Goal: Obtain resource: Download file/media

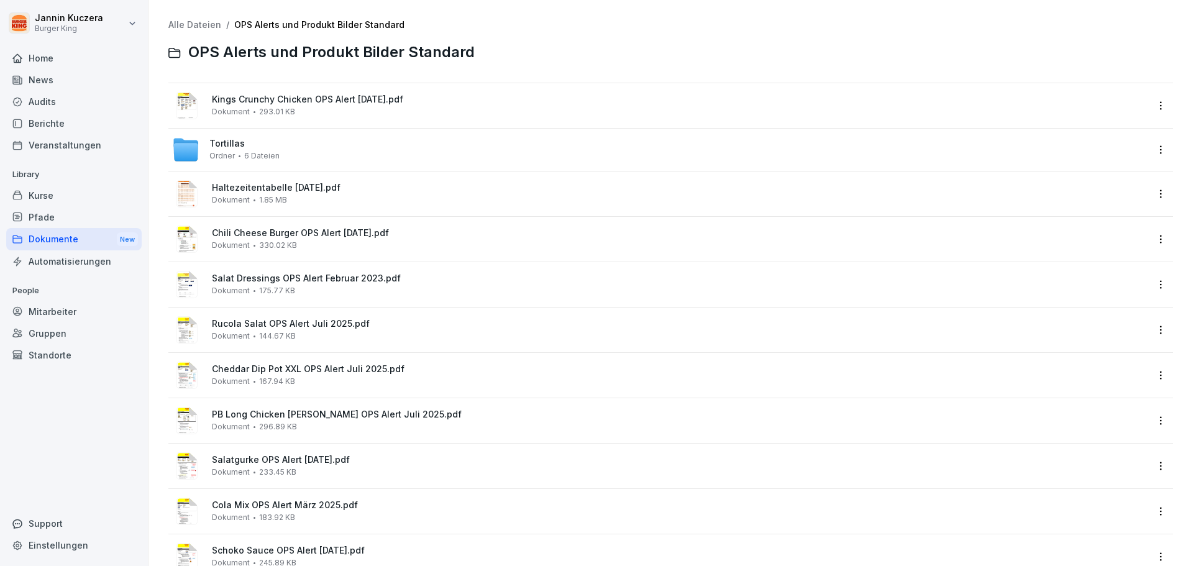
click at [35, 84] on div "News" at bounding box center [73, 80] width 135 height 22
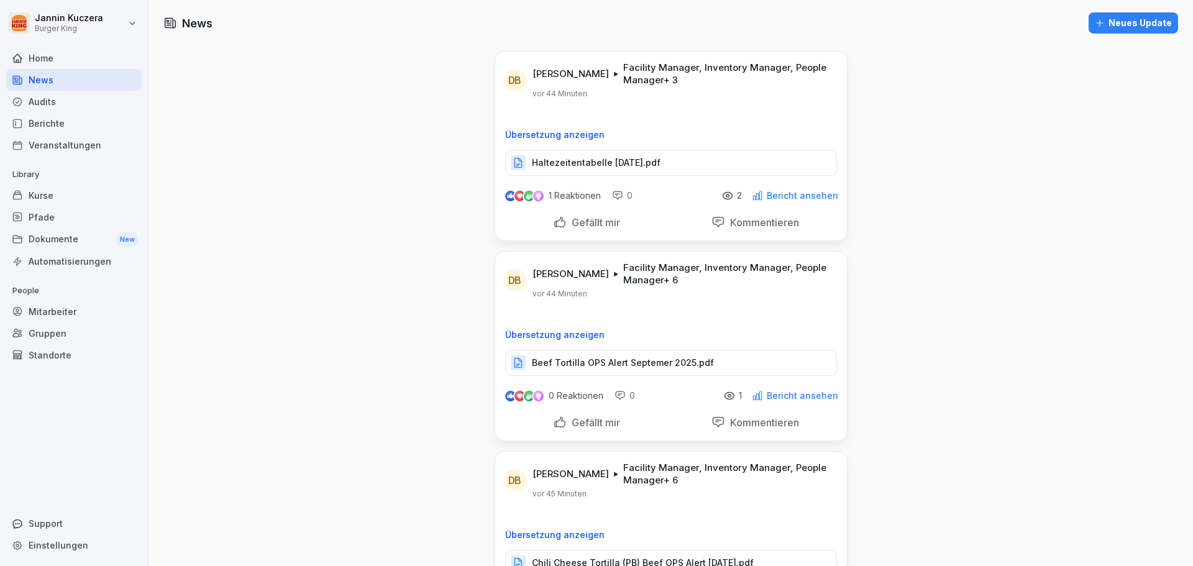
click at [785, 199] on p "Bericht ansehen" at bounding box center [802, 196] width 71 height 10
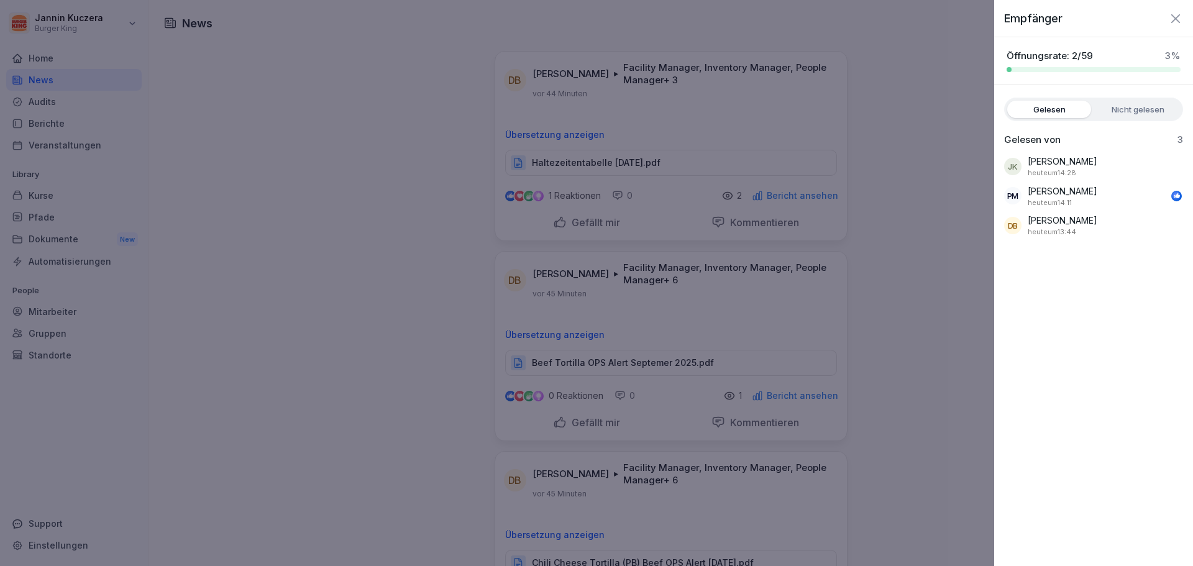
click at [643, 168] on div at bounding box center [596, 283] width 1193 height 566
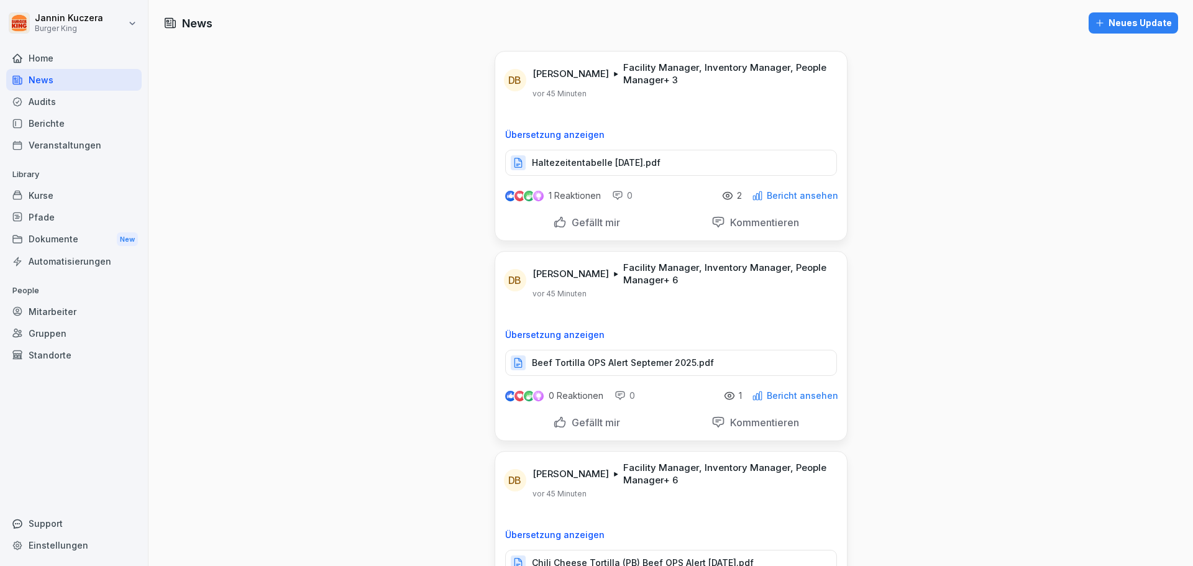
click at [643, 167] on p "Haltezeitentabelle [DATE].pdf" at bounding box center [596, 163] width 129 height 12
click at [583, 364] on p "Beef Tortilla OPS Alert Septemer 2025.pdf" at bounding box center [623, 363] width 182 height 12
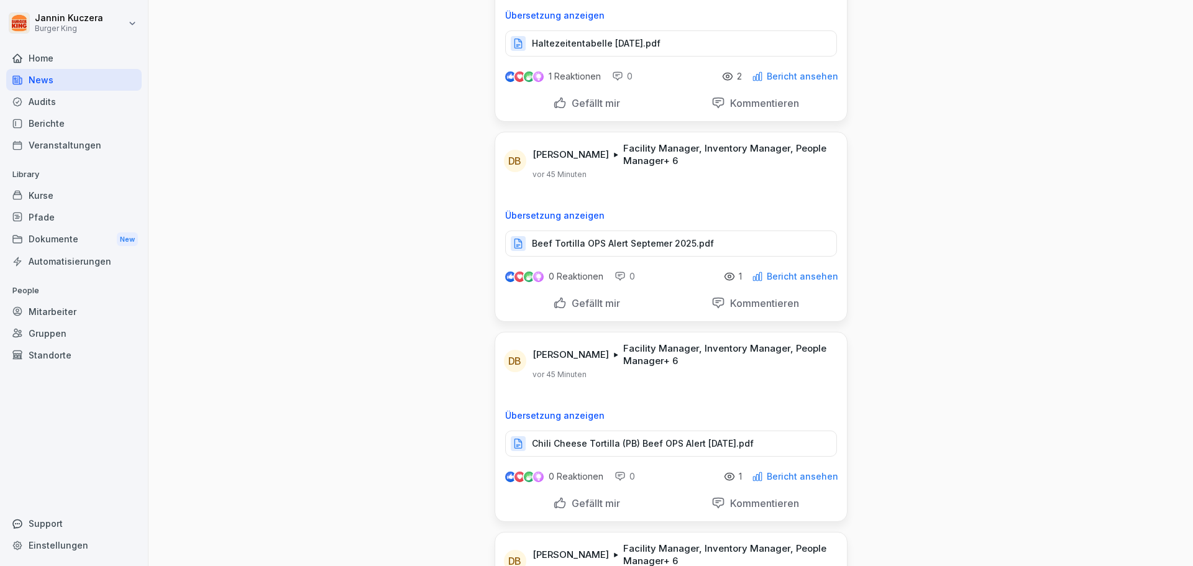
scroll to position [124, 0]
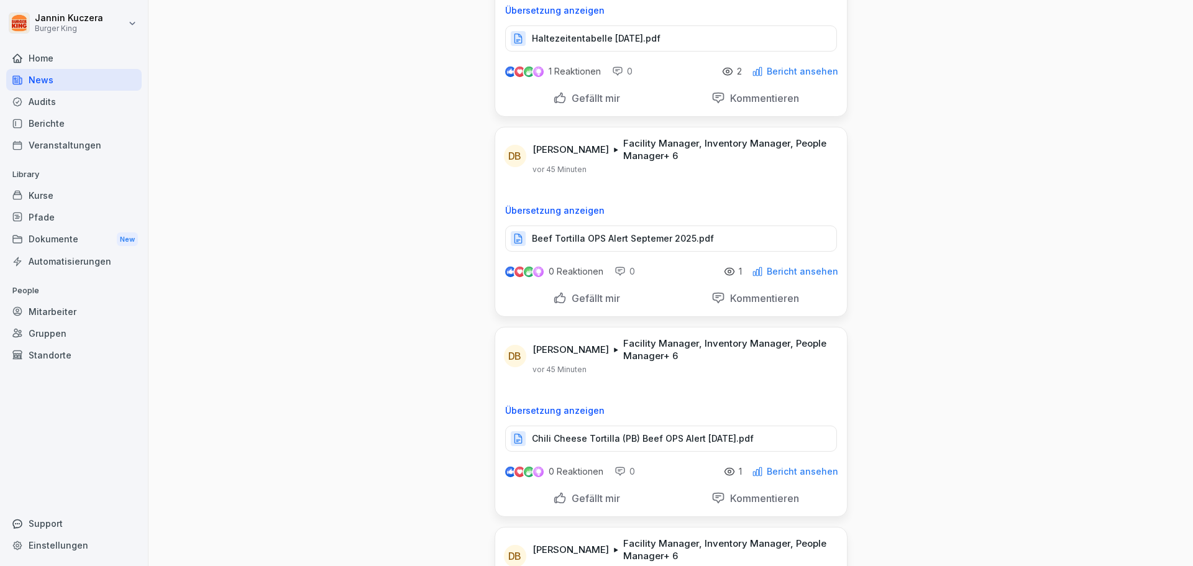
click at [588, 440] on p "Chili Cheese Tortilla (PB) Beef OPS Alert [DATE].pdf" at bounding box center [643, 438] width 222 height 12
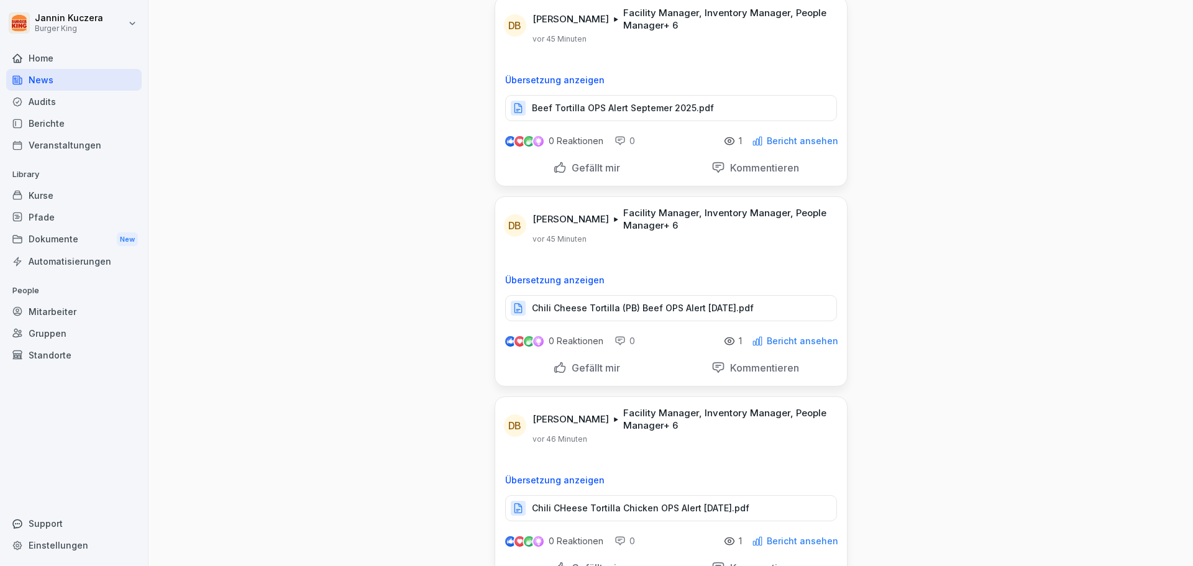
scroll to position [311, 0]
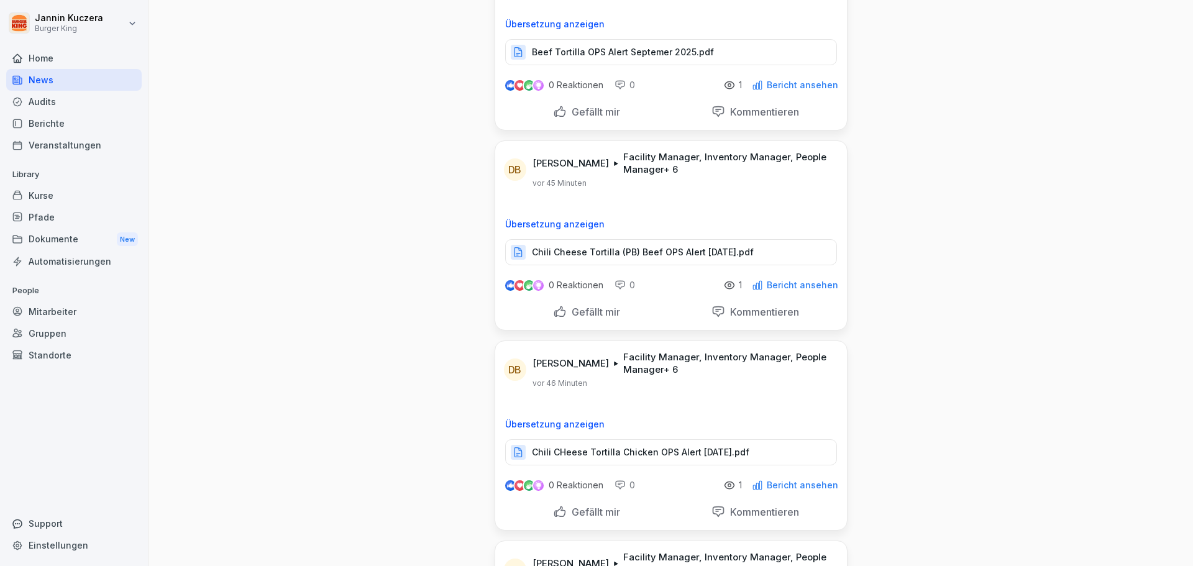
click at [597, 458] on p "Chili CHeese Tortilla Chicken OPS Alert [DATE].pdf" at bounding box center [640, 452] width 217 height 12
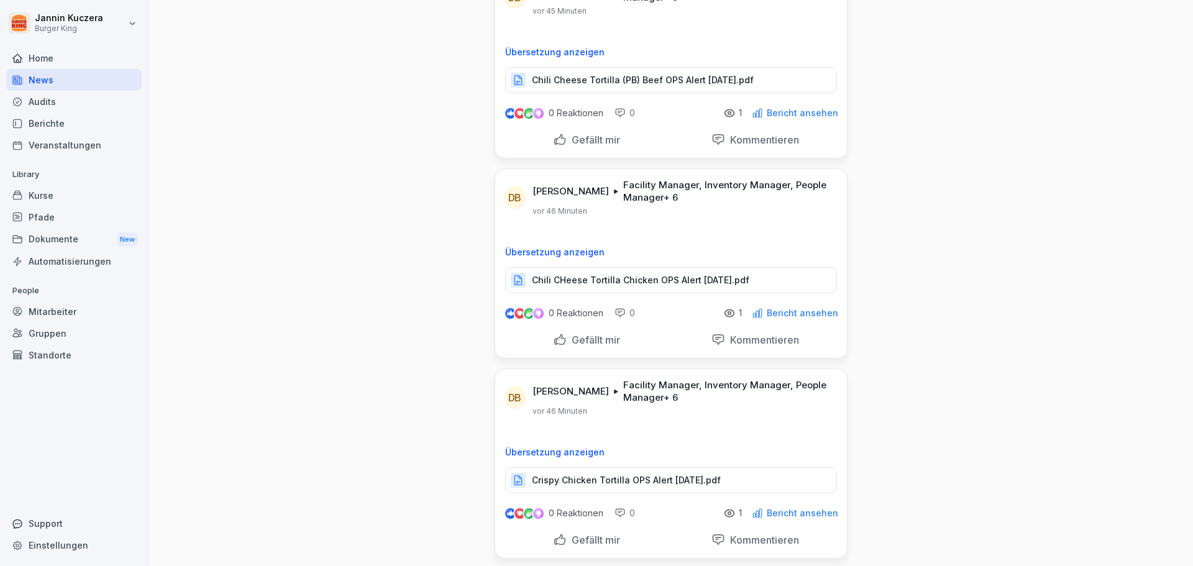
scroll to position [497, 0]
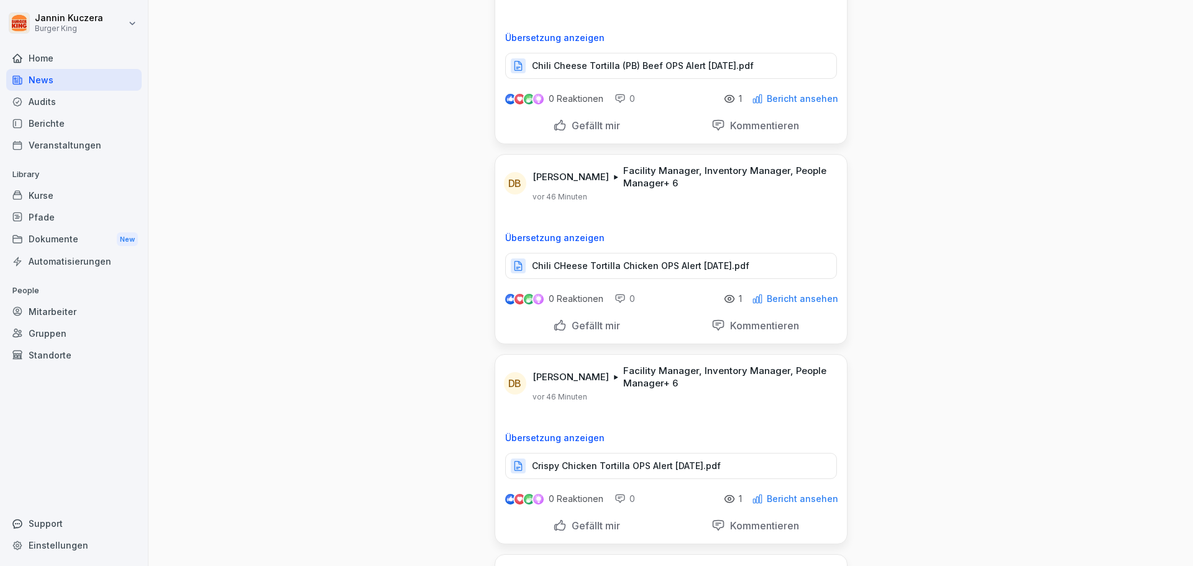
click at [622, 465] on p "Crispy Chicken Tortilla OPS Alert [DATE].pdf" at bounding box center [626, 466] width 189 height 12
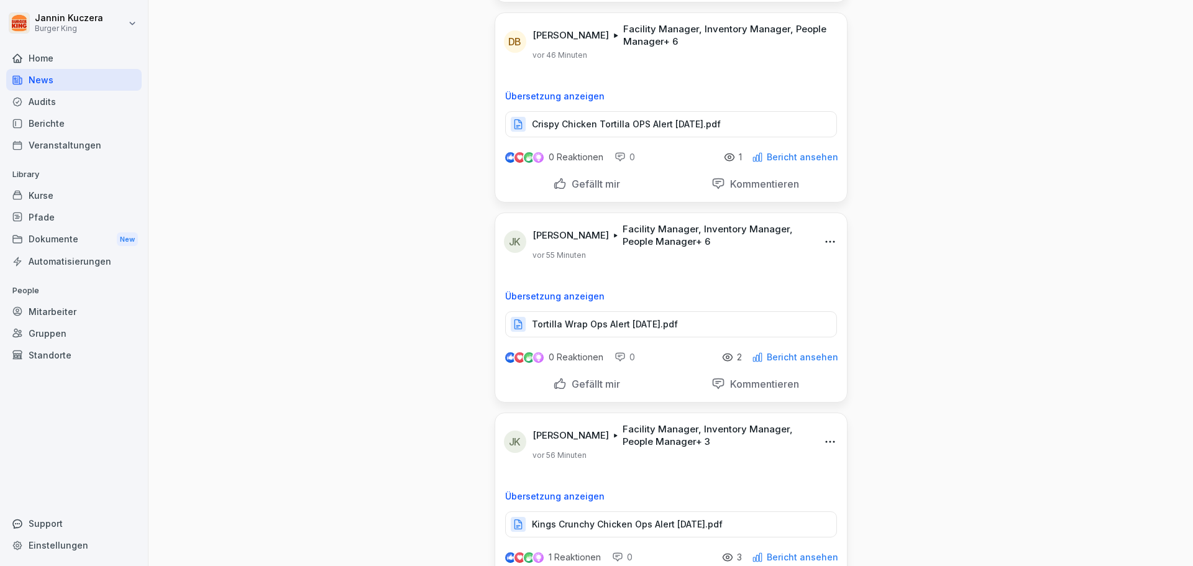
scroll to position [870, 0]
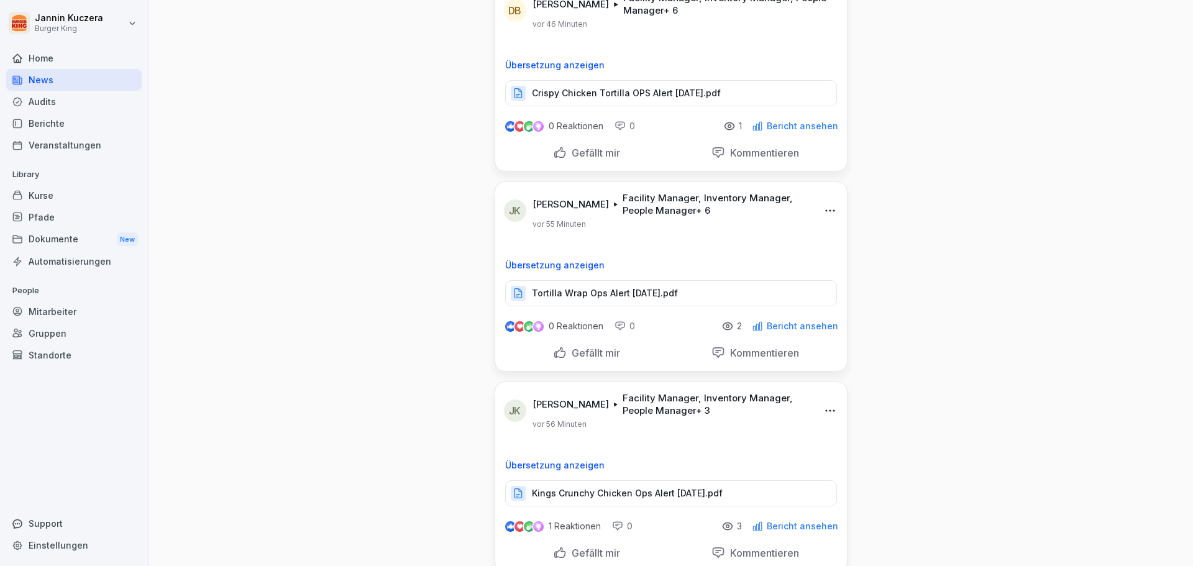
click at [678, 288] on p "Tortilla Wrap Ops Alert [DATE].pdf" at bounding box center [605, 293] width 146 height 12
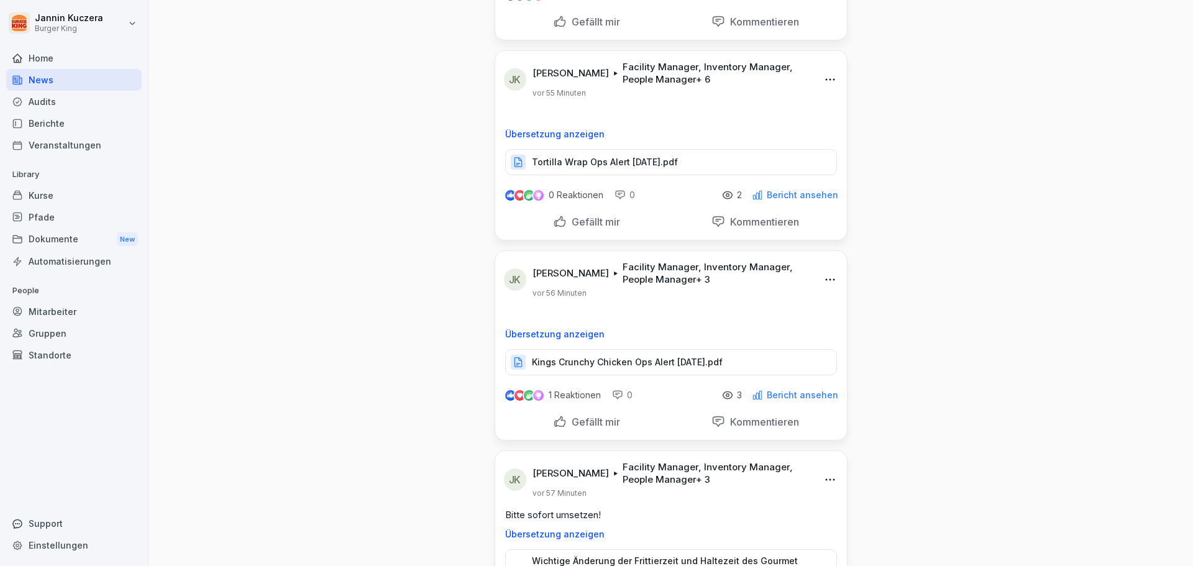
scroll to position [1056, 0]
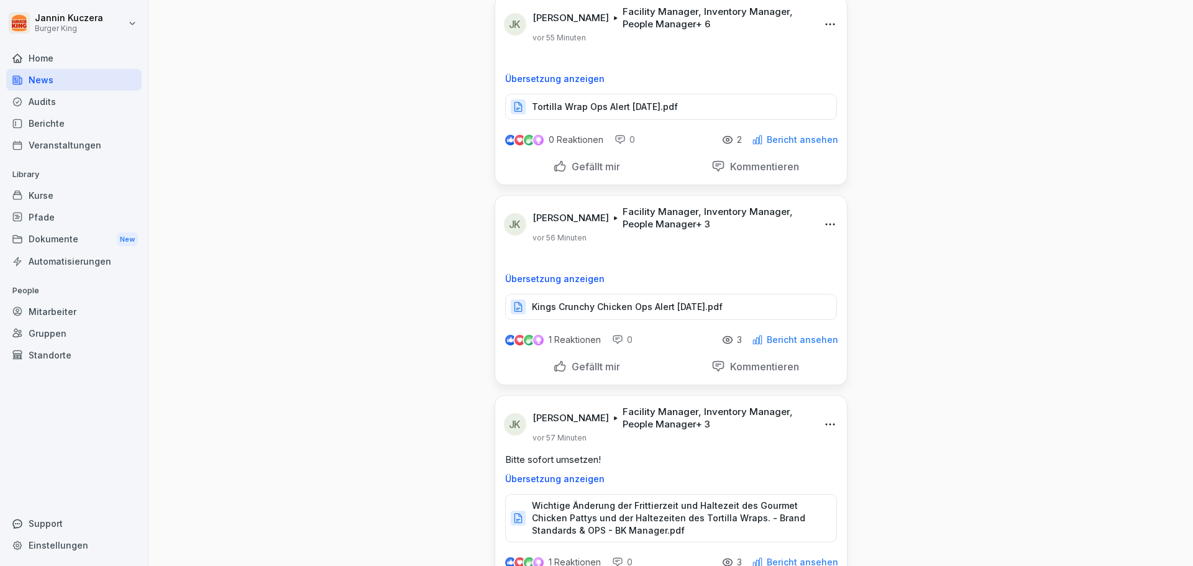
click at [591, 506] on p "Wichtige Änderung der Frittierzeit und Haltezeit des Gourmet Chicken Pattys und…" at bounding box center [678, 518] width 292 height 37
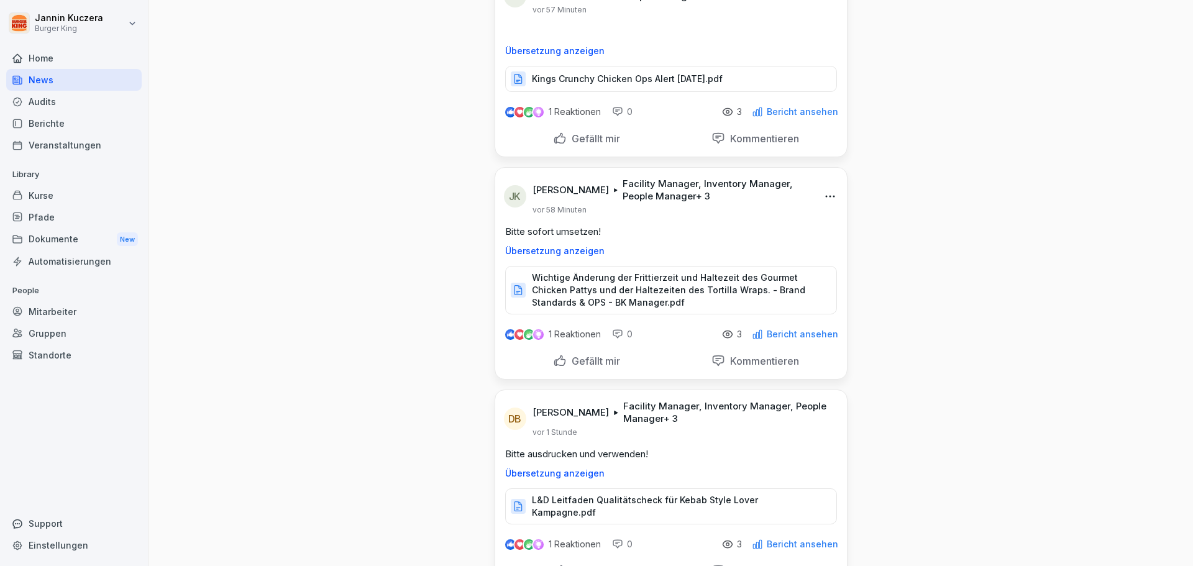
scroll to position [1305, 0]
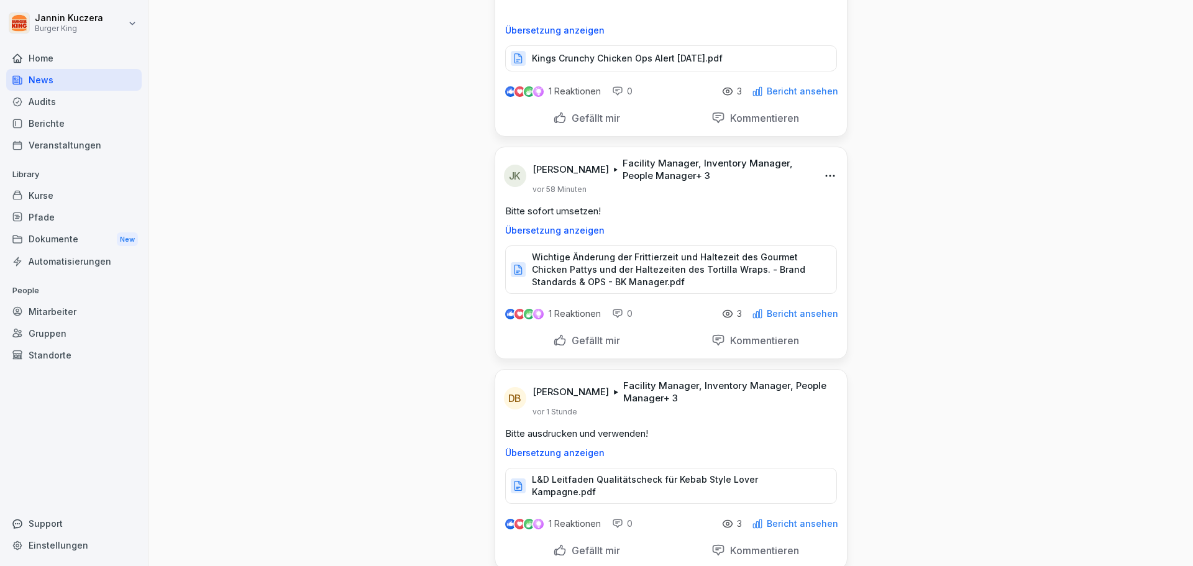
click at [620, 482] on p "L&D Leitfaden Qualitätscheck für Kebab Style Lover Kampagne.pdf" at bounding box center [678, 485] width 292 height 25
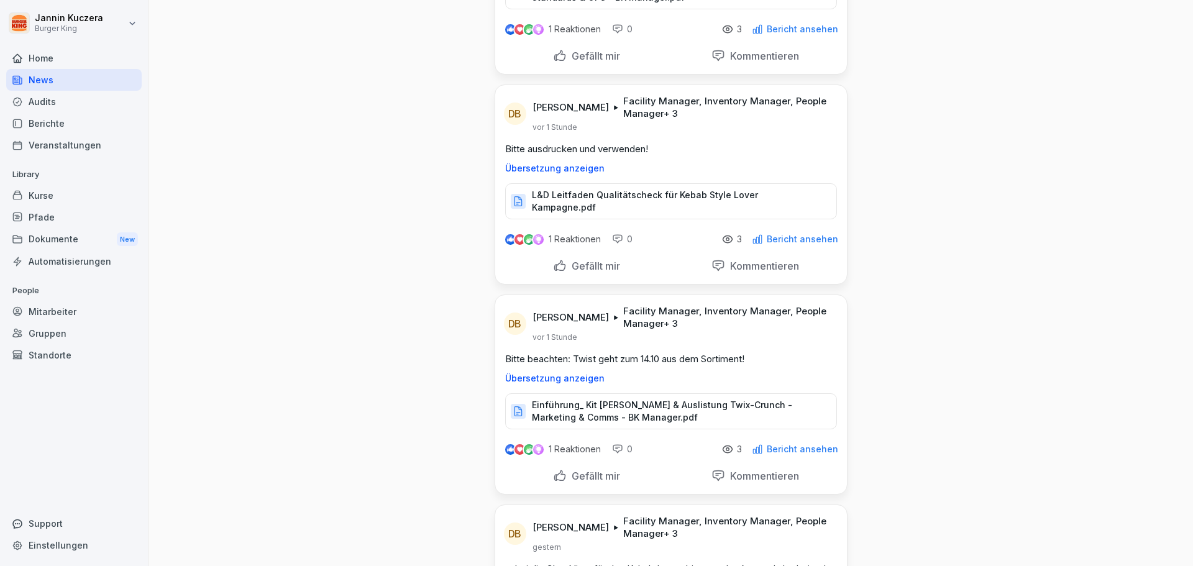
scroll to position [1616, 0]
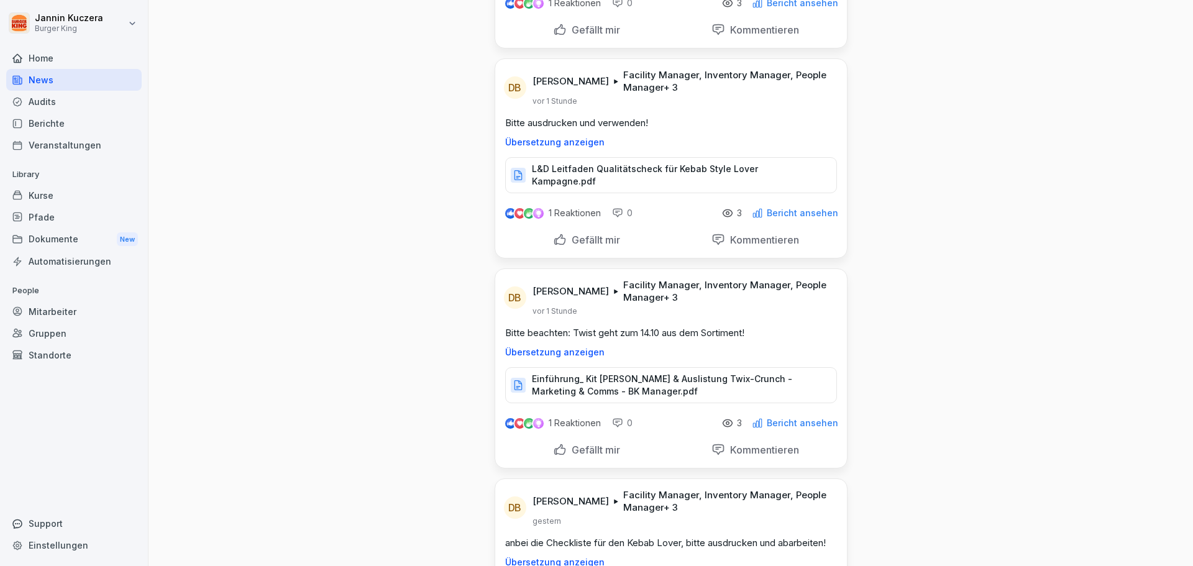
click at [600, 373] on p "Einführung_ Kit [PERSON_NAME] & Auslistung Twix-Crunch - Marketing & Comms - BK…" at bounding box center [678, 385] width 292 height 25
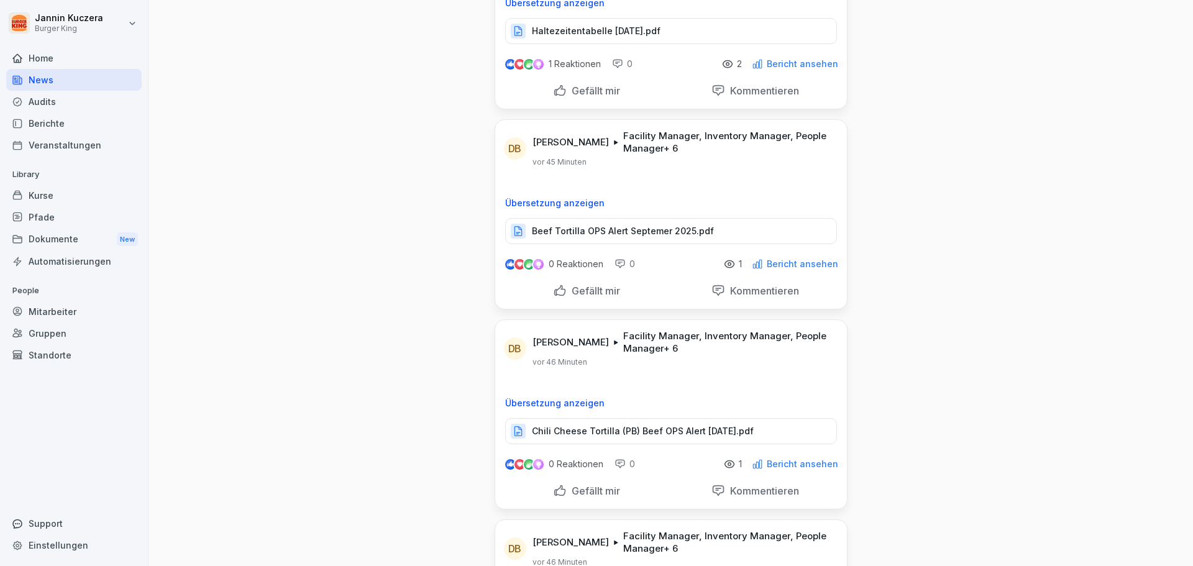
scroll to position [124, 0]
